Goal: Find specific page/section: Find specific page/section

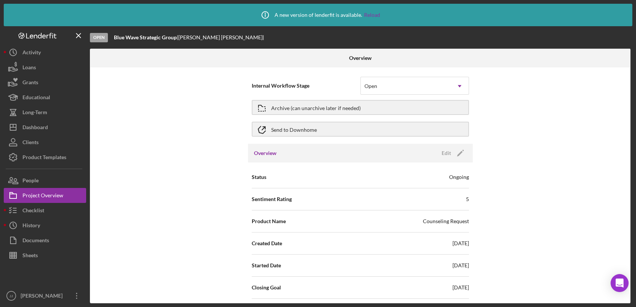
scroll to position [83, 0]
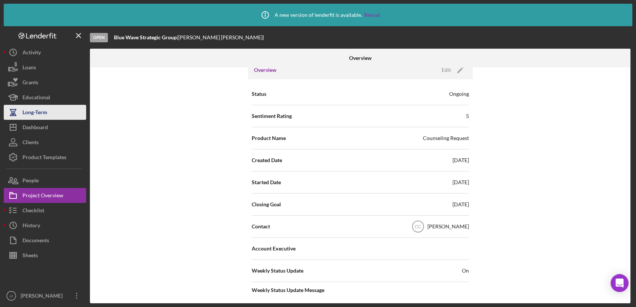
drag, startPoint x: 41, startPoint y: 126, endPoint x: 82, endPoint y: 112, distance: 43.9
click at [41, 126] on div "Dashboard" at bounding box center [34, 128] width 25 height 17
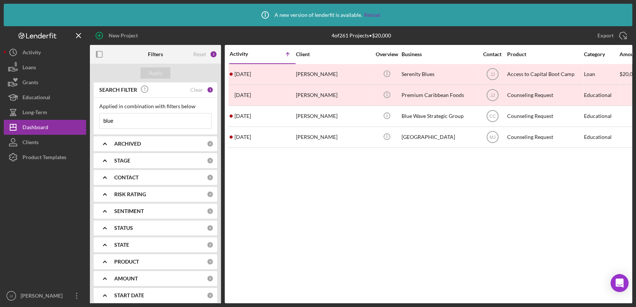
click at [142, 122] on input "blue" at bounding box center [156, 120] width 112 height 15
type input "b"
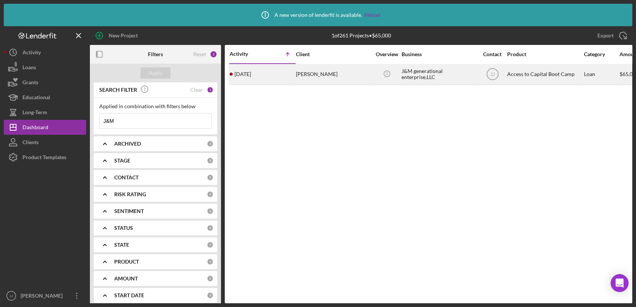
type input "J&M"
click at [263, 81] on div "[DATE] [PERSON_NAME]" at bounding box center [262, 74] width 66 height 20
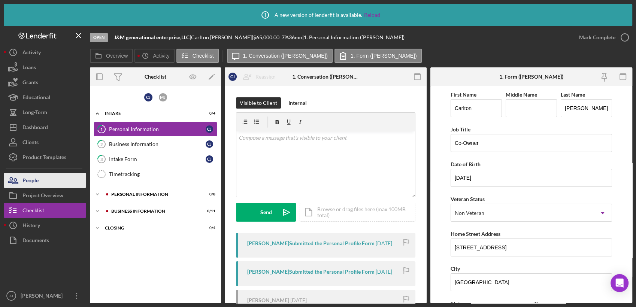
click at [50, 183] on button "People" at bounding box center [45, 180] width 82 height 15
